Goal: Use online tool/utility

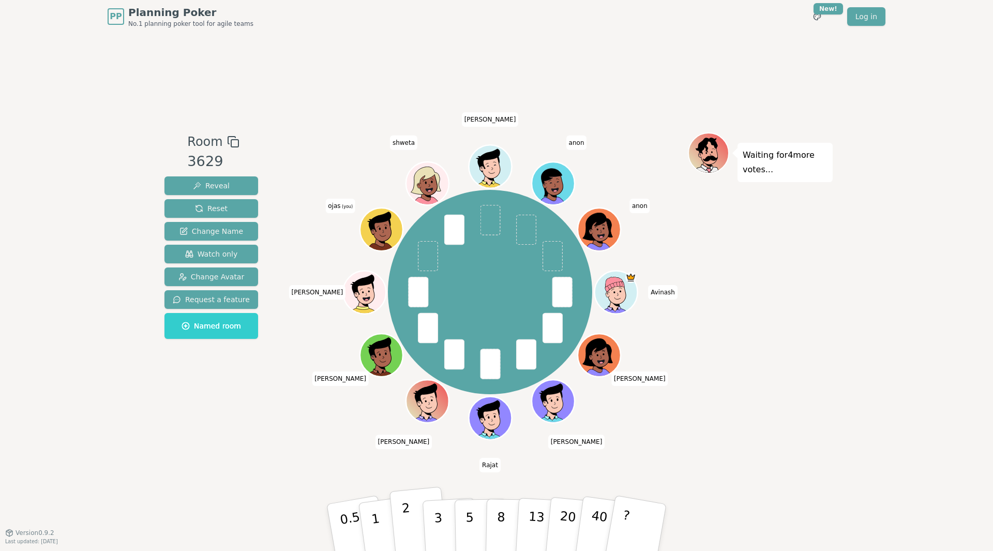
click at [405, 529] on p "2" at bounding box center [407, 529] width 13 height 56
